Goal: Check status: Check status

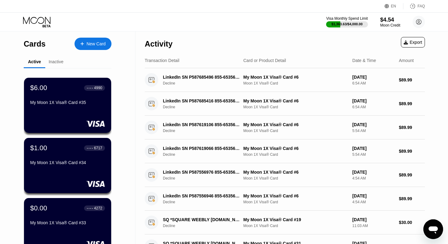
click at [32, 19] on icon at bounding box center [37, 22] width 29 height 11
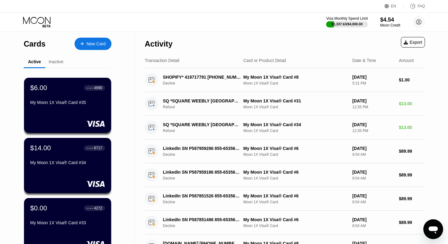
click at [39, 23] on icon at bounding box center [37, 22] width 29 height 11
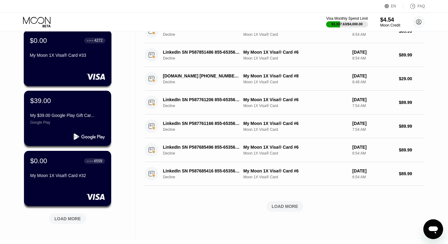
scroll to position [258, 0]
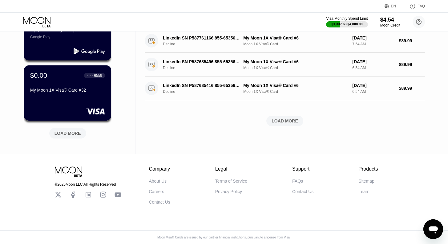
click at [62, 130] on div "LOAD MORE" at bounding box center [67, 133] width 26 height 6
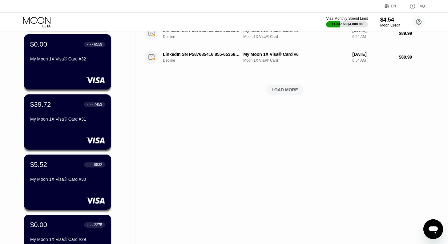
scroll to position [284, 0]
click at [60, 130] on div "$39.72 ● ● ● ● 7453 My Moon 1X Visa® Card #31" at bounding box center [67, 121] width 87 height 55
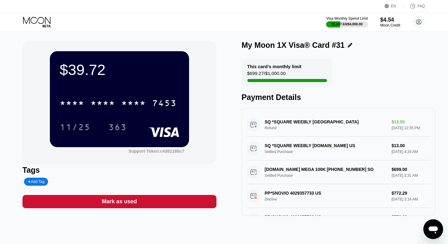
click at [36, 22] on icon at bounding box center [37, 22] width 29 height 11
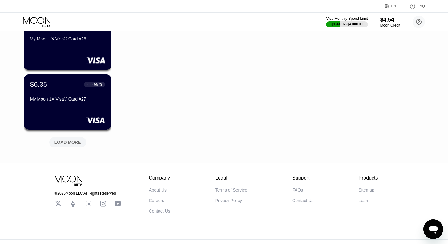
scroll to position [558, 0]
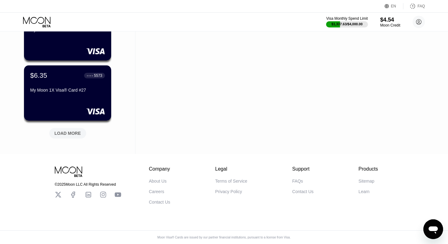
click at [65, 130] on div "LOAD MORE" at bounding box center [67, 133] width 26 height 6
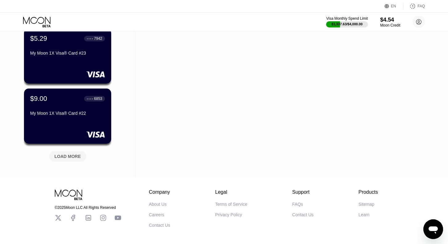
scroll to position [831, 0]
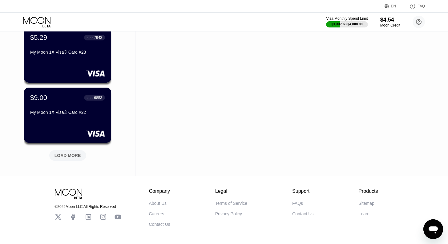
click at [69, 157] on div "LOAD MORE" at bounding box center [67, 155] width 26 height 6
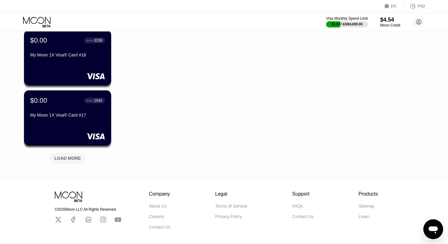
scroll to position [1149, 0]
